Goal: Task Accomplishment & Management: Use online tool/utility

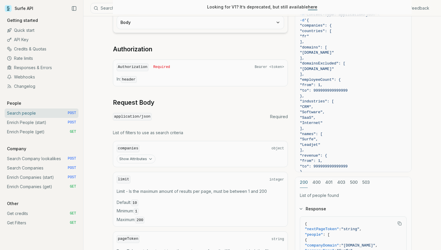
scroll to position [124, 0]
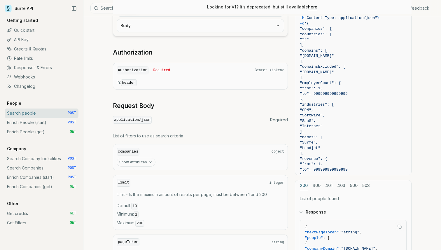
click at [54, 122] on link "Enrich People (start) POST" at bounding box center [42, 122] width 74 height 9
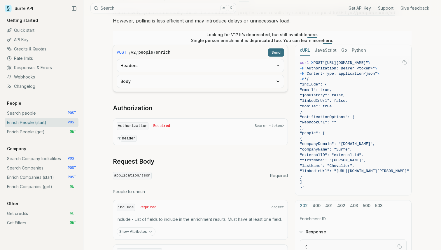
scroll to position [112, 0]
click at [151, 78] on button "Body" at bounding box center [200, 82] width 167 height 13
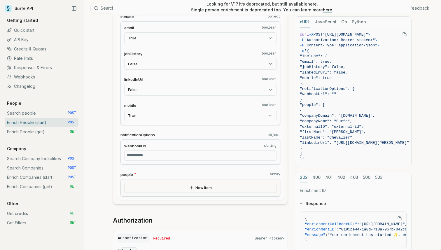
scroll to position [193, 0]
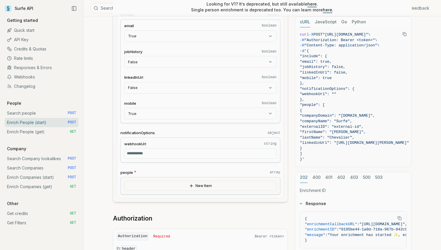
click at [165, 187] on button "New Item" at bounding box center [200, 186] width 152 height 10
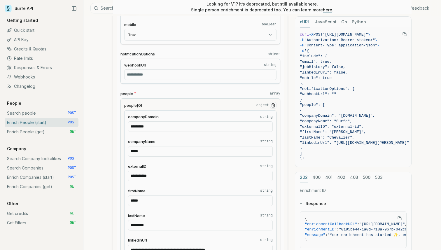
scroll to position [272, 0]
click at [146, 151] on input "*****" at bounding box center [200, 151] width 145 height 10
click at [151, 127] on input "*********" at bounding box center [200, 126] width 145 height 10
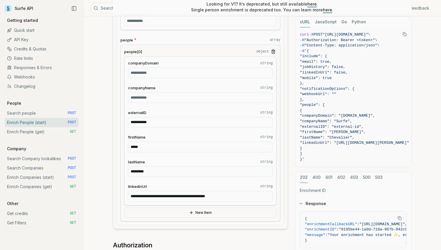
scroll to position [326, 0]
click at [164, 192] on input "**********" at bounding box center [200, 195] width 145 height 10
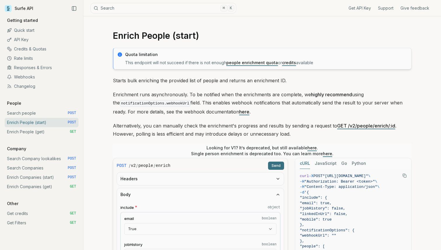
click at [283, 164] on button "Send" at bounding box center [276, 166] width 16 height 8
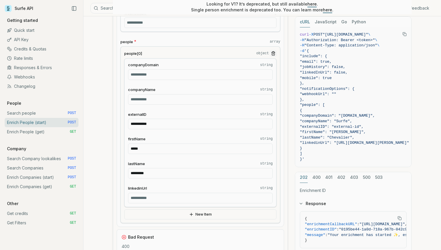
scroll to position [320, 0]
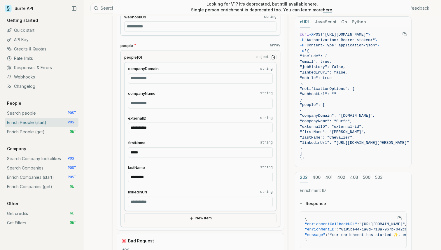
click at [149, 101] on input "companyName string" at bounding box center [200, 103] width 145 height 10
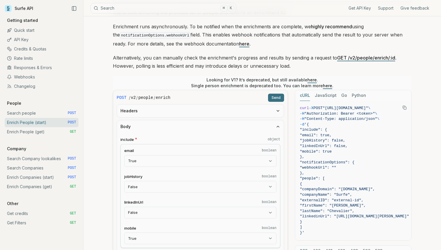
scroll to position [0, 0]
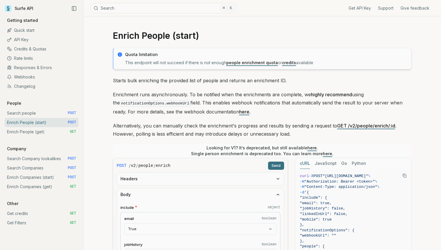
type input "*****"
click at [276, 168] on button "Send" at bounding box center [276, 166] width 16 height 8
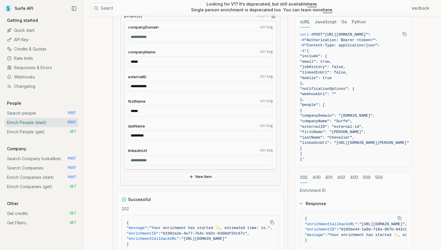
scroll to position [362, 0]
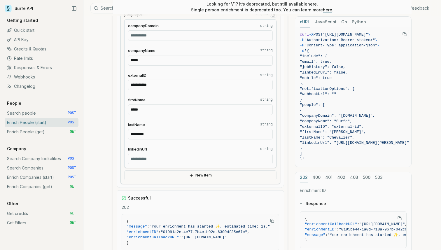
click at [142, 61] on input "*****" at bounding box center [200, 60] width 145 height 10
click at [150, 32] on input "companyDomain string" at bounding box center [200, 35] width 145 height 10
type input "*********"
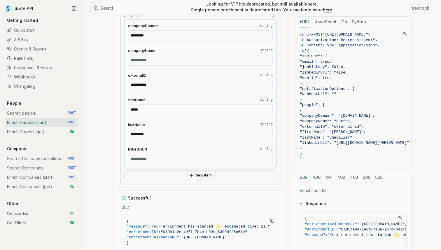
click at [282, 64] on div "**********" at bounding box center [200, 12] width 167 height 349
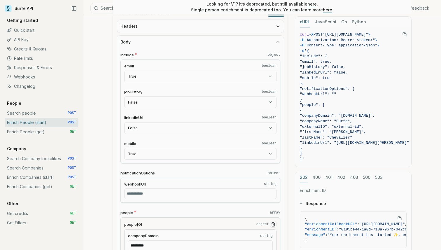
scroll to position [116, 0]
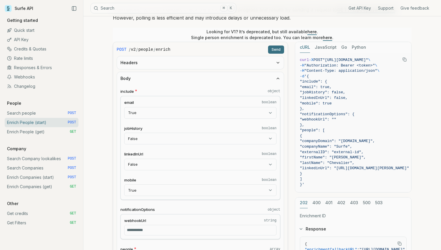
click at [279, 48] on button "Send" at bounding box center [276, 49] width 16 height 8
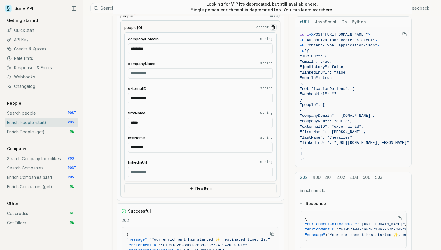
scroll to position [339, 0]
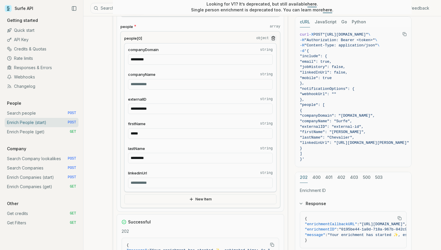
click at [155, 59] on input "*********" at bounding box center [200, 59] width 145 height 10
click at [148, 178] on input "linkedinUrl string" at bounding box center [200, 183] width 145 height 10
type input "**********"
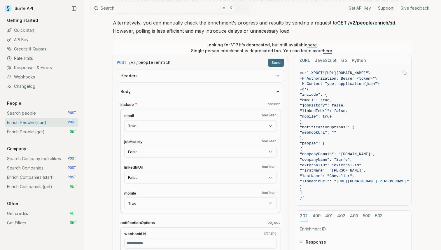
click at [274, 59] on button "Send" at bounding box center [276, 63] width 16 height 8
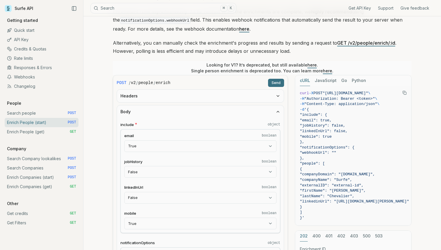
scroll to position [85, 0]
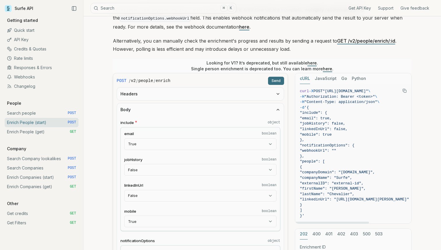
drag, startPoint x: 318, startPoint y: 141, endPoint x: 309, endPoint y: 113, distance: 29.2
click at [309, 113] on code "curl -X POST "[URL][DOMAIN_NAME]" \ -H "Authorization: Bearer <token>" \ -H "Co…" at bounding box center [354, 154] width 109 height 130
click at [317, 152] on span ""webhookUrl": """ at bounding box center [318, 150] width 36 height 4
drag, startPoint x: 316, startPoint y: 156, endPoint x: 309, endPoint y: 113, distance: 43.6
click at [309, 113] on code "curl -X POST "[URL][DOMAIN_NAME]" \ -H "Authorization: Bearer <token>" \ -H "Co…" at bounding box center [354, 154] width 109 height 130
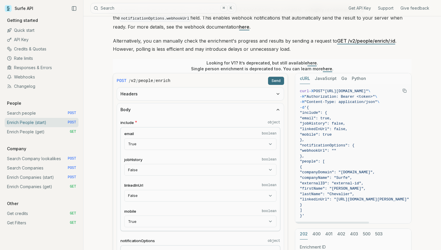
copy code ""include": { "email": true, "jobHistory": false, "linkedInUrl": false, "mobile"…"
click at [328, 192] on span ""lastName": "Chevalier"," at bounding box center [327, 194] width 55 height 4
click at [403, 90] on icon "Copy Text" at bounding box center [404, 91] width 4 height 4
drag, startPoint x: 317, startPoint y: 157, endPoint x: 309, endPoint y: 112, distance: 45.5
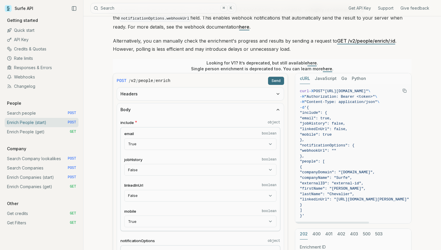
click at [309, 112] on code "curl -X POST "[URL][DOMAIN_NAME]" \ -H "Authorization: Bearer <token>" \ -H "Co…" at bounding box center [354, 154] width 109 height 130
copy code ""include": { "email": true, "jobHistory": false, "linkedInUrl": false, "mobile"…"
click at [48, 175] on link "Enrich Companies (start) POST" at bounding box center [42, 177] width 74 height 9
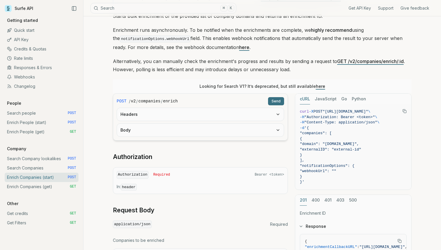
scroll to position [66, 0]
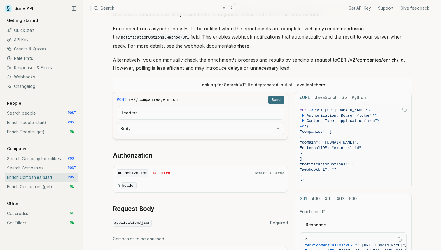
click at [23, 114] on link "Search people POST" at bounding box center [42, 112] width 74 height 9
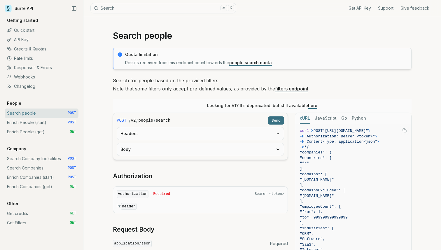
click at [26, 163] on link "Search Company lookalikes POST" at bounding box center [42, 158] width 74 height 9
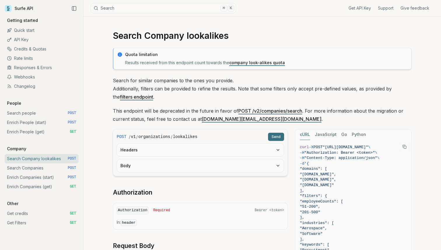
click at [26, 166] on link "Search Companies POST" at bounding box center [42, 167] width 74 height 9
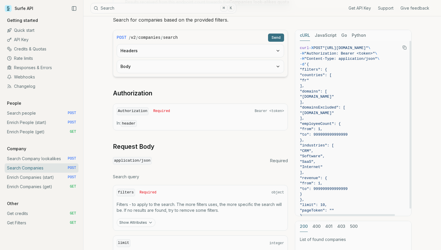
scroll to position [0, 26]
